Goal: Communication & Community: Ask a question

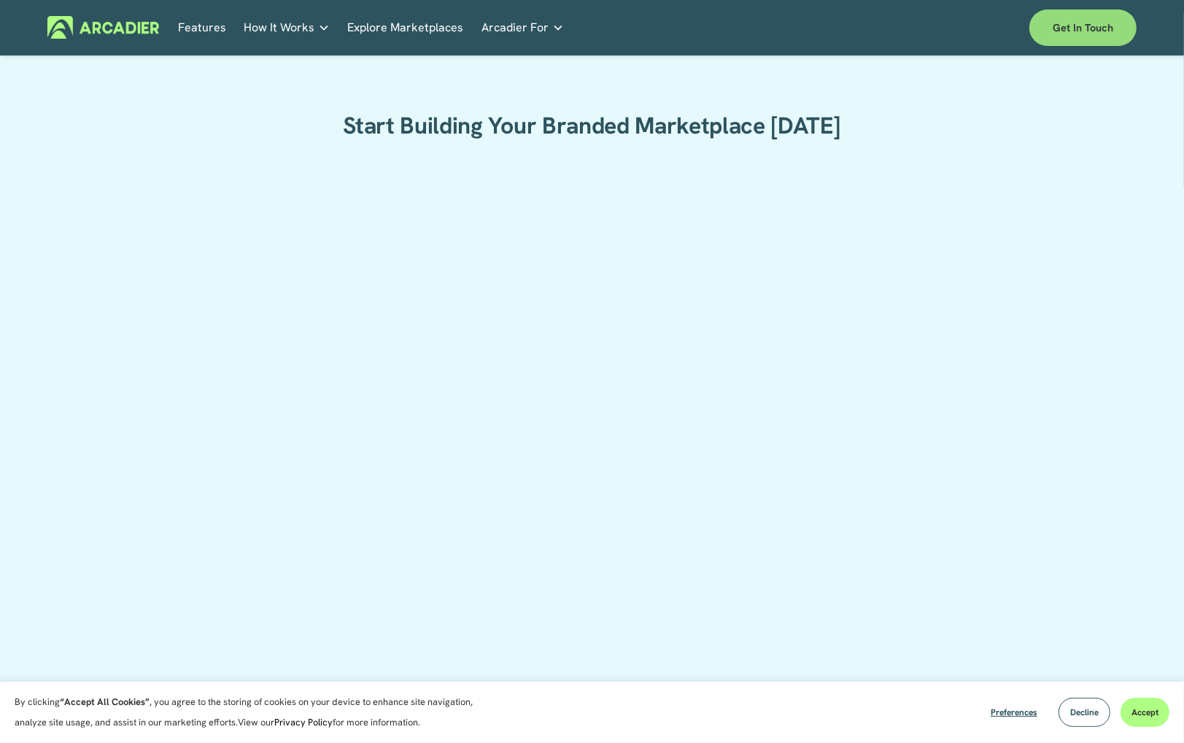
click at [1077, 34] on link "Get in touch" at bounding box center [1082, 27] width 107 height 36
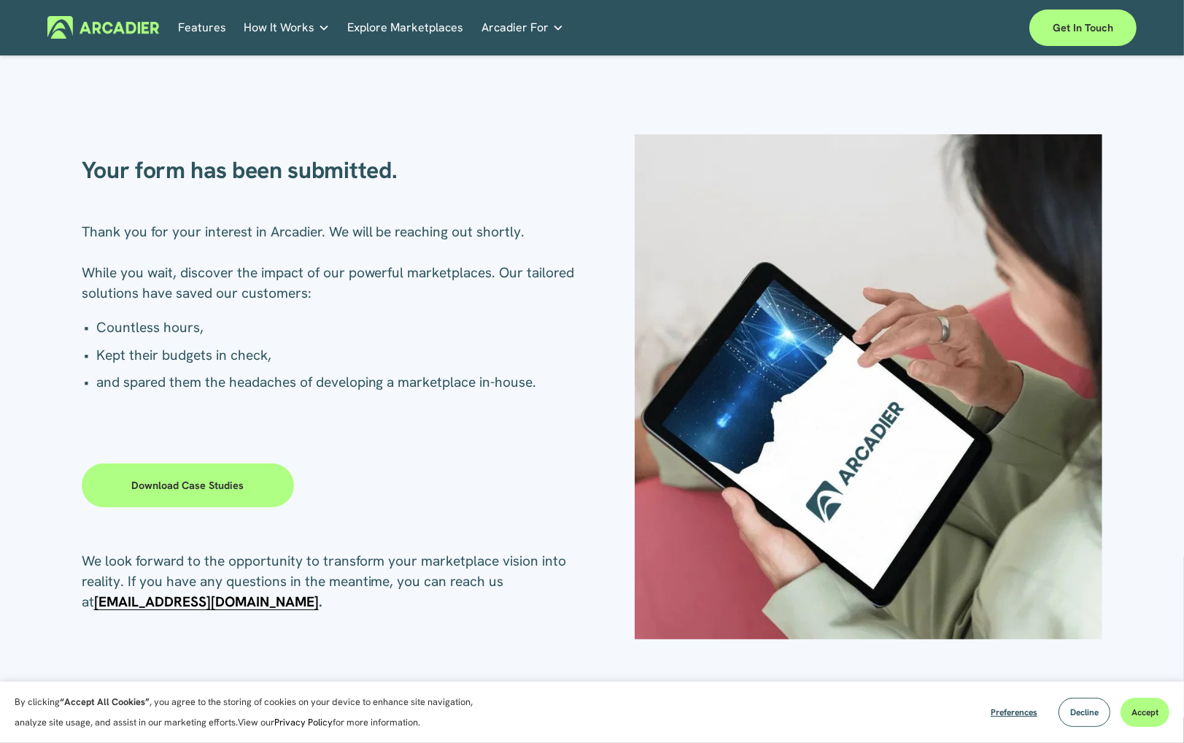
click at [140, 27] on img at bounding box center [103, 27] width 112 height 23
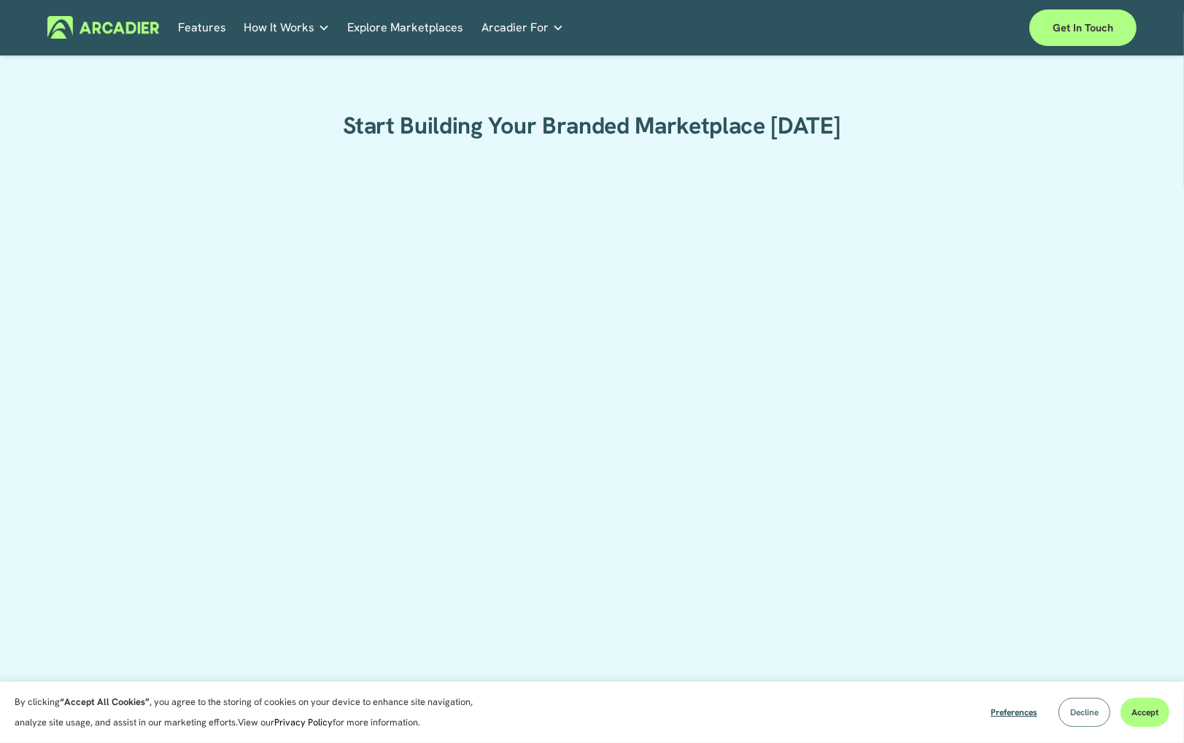
click at [1071, 706] on span "Decline" at bounding box center [1084, 712] width 28 height 12
